Goal: Find specific page/section: Find specific page/section

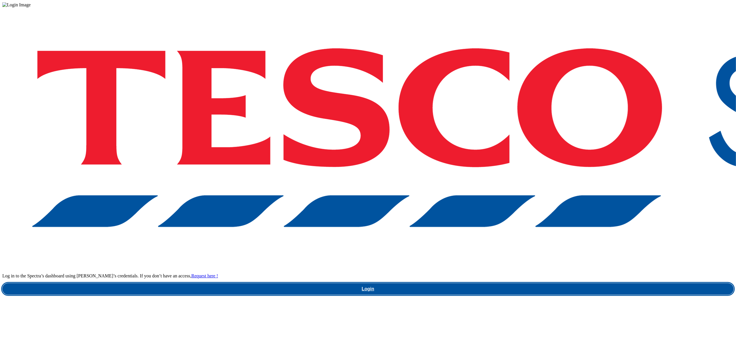
click at [557, 283] on link "Login" at bounding box center [367, 289] width 731 height 12
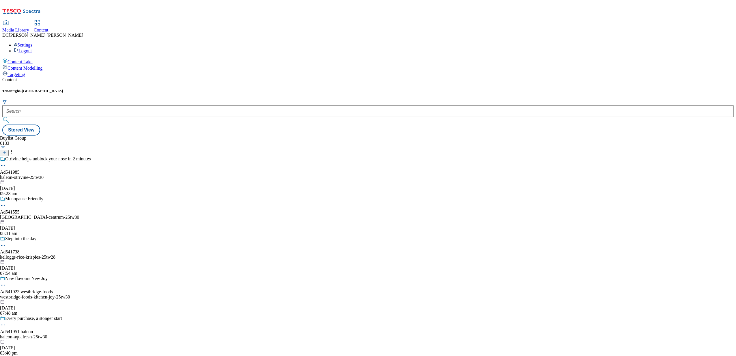
click at [29, 27] on span "Media Library" at bounding box center [15, 29] width 27 height 5
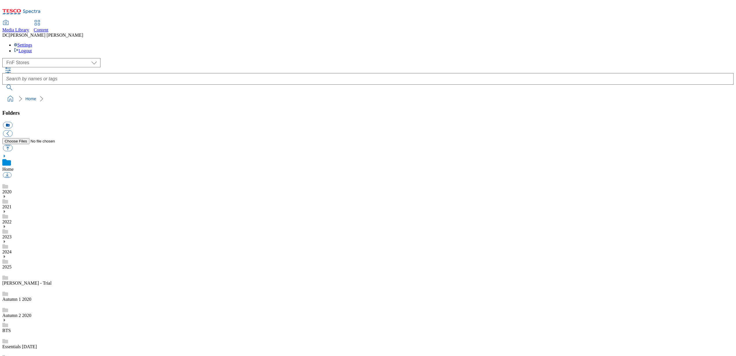
scroll to position [1, 0]
click at [45, 58] on select "Dotcom UK FnF Stores GHS Marketing UK GHS Product UK Realfood" at bounding box center [51, 62] width 98 height 9
select select "flare-homepage"
click at [4, 58] on select "Dotcom UK FnF Stores GHS Marketing UK GHS Product UK Realfood" at bounding box center [51, 62] width 98 height 9
click at [5, 179] on use at bounding box center [4, 180] width 1 height 3
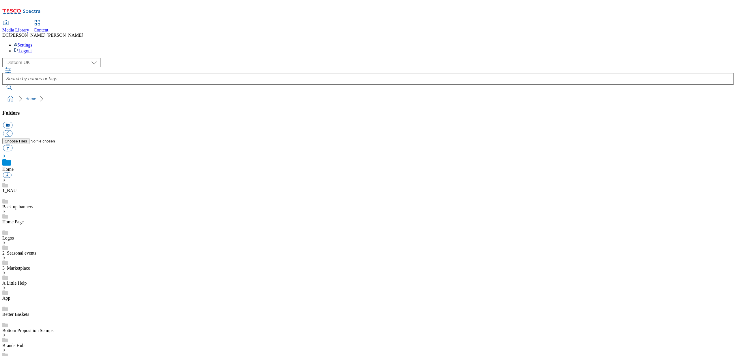
click at [21, 209] on div "Home Page" at bounding box center [367, 216] width 731 height 15
click at [6, 203] on div at bounding box center [4, 205] width 4 height 4
click at [6, 329] on icon at bounding box center [4, 331] width 4 height 4
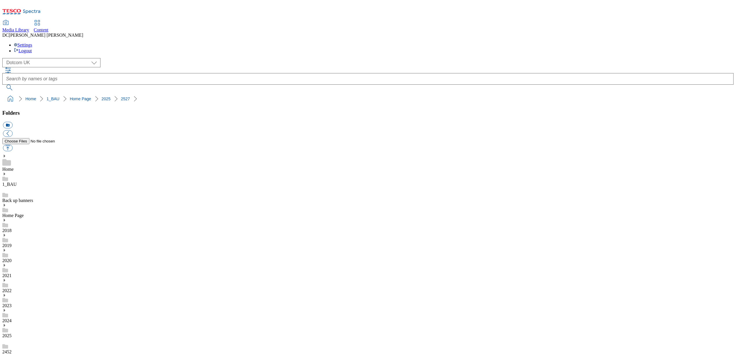
scroll to position [35, 0]
